Goal: Task Accomplishment & Management: Use online tool/utility

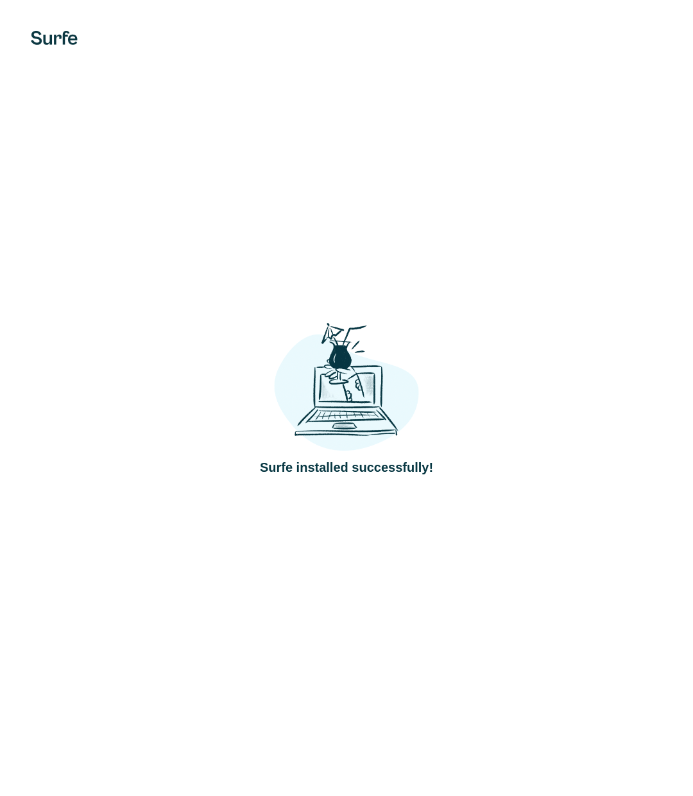
click at [266, 296] on div "Surfe installed successfully!" at bounding box center [346, 398] width 693 height 796
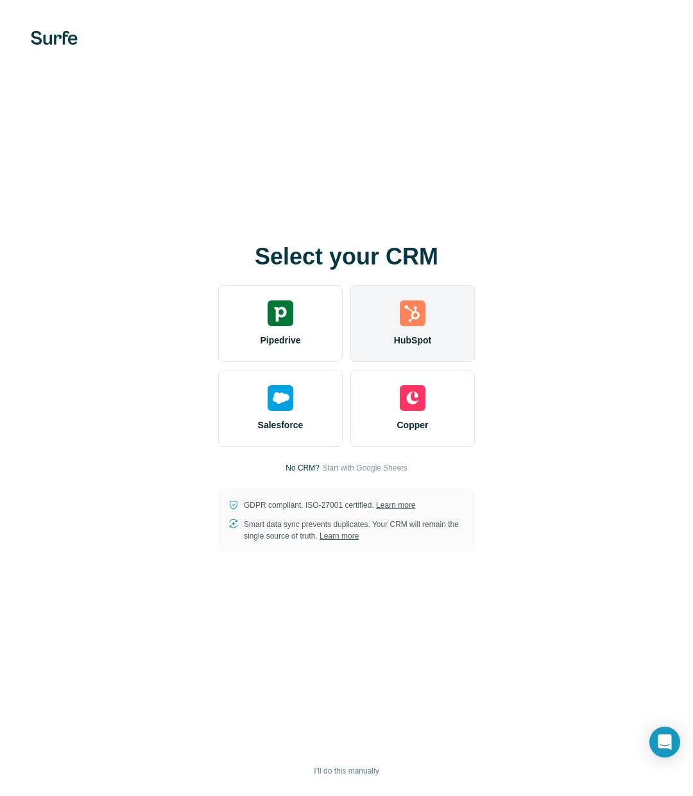
click at [398, 323] on div "HubSpot" at bounding box center [412, 323] width 124 height 77
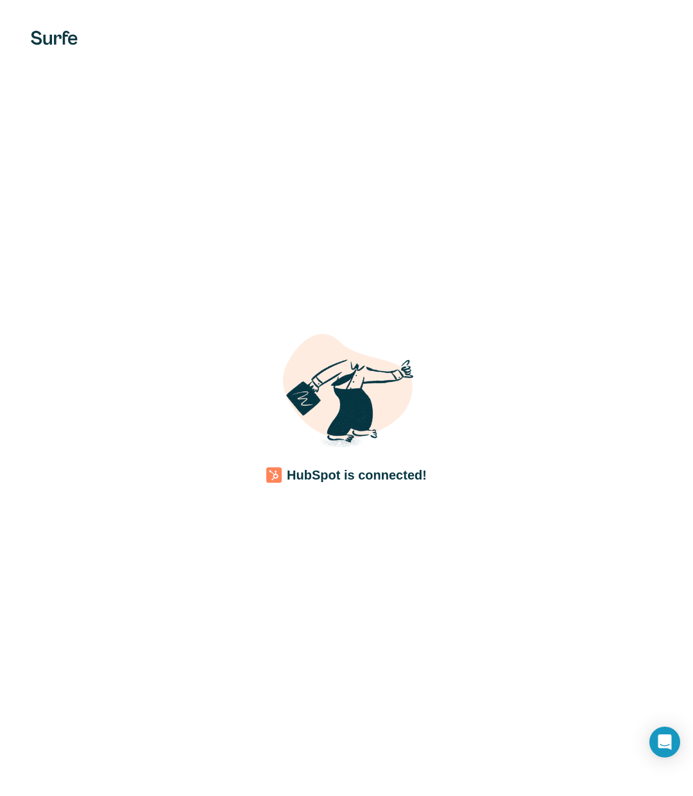
click at [307, 553] on div "HubSpot is connected!" at bounding box center [346, 398] width 693 height 796
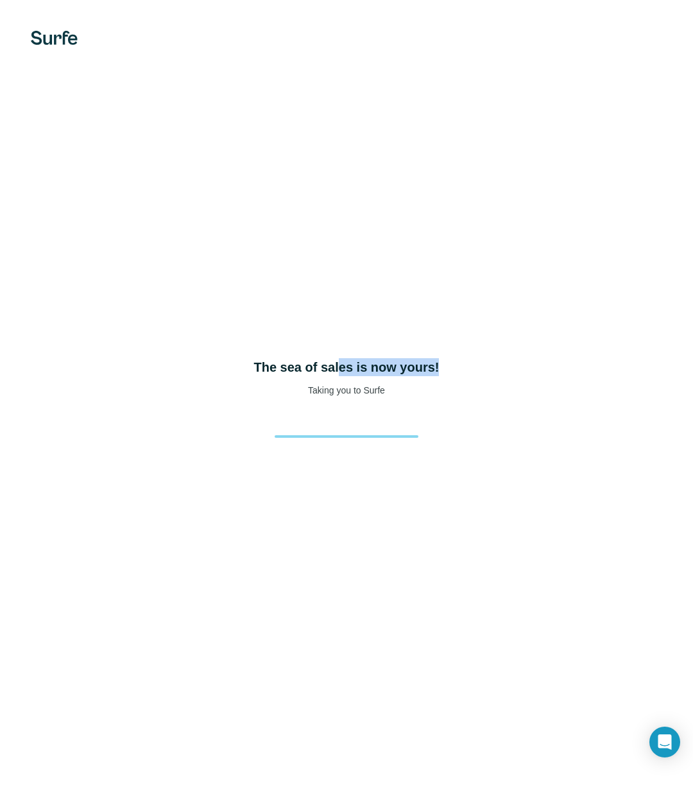
drag, startPoint x: 339, startPoint y: 361, endPoint x: 412, endPoint y: 379, distance: 75.5
click at [412, 379] on div "The sea of sales is now yours! Taking you to Surfe" at bounding box center [347, 377] width 642 height 38
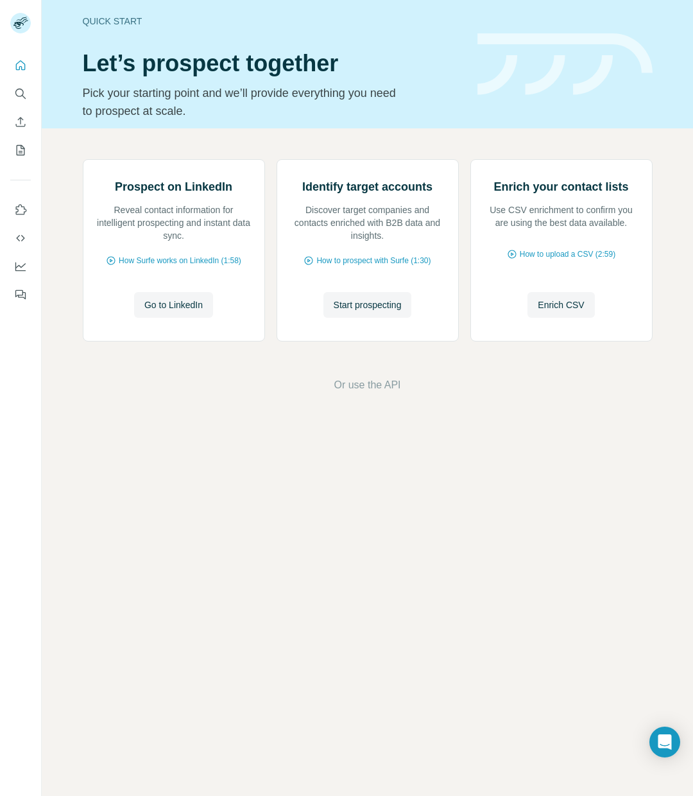
click at [266, 634] on div "Quick start Let’s prospect together Pick your starting point and we’ll provide …" at bounding box center [367, 398] width 651 height 796
click at [186, 311] on span "Go to LinkedIn" at bounding box center [173, 304] width 58 height 13
